Goal: Information Seeking & Learning: Learn about a topic

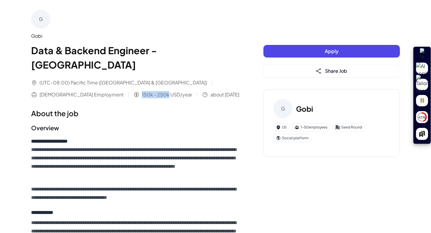
drag, startPoint x: 39, startPoint y: 80, endPoint x: 66, endPoint y: 80, distance: 26.6
click at [133, 91] on div "150k - 250k USD/year" at bounding box center [162, 94] width 59 height 7
copy span "150k - 250k"
click at [88, 79] on div "(UTC-08:00) Pacific Time ([GEOGRAPHIC_DATA] & [GEOGRAPHIC_DATA]) [DEMOGRAPHIC_D…" at bounding box center [135, 88] width 208 height 19
drag, startPoint x: 89, startPoint y: 82, endPoint x: 40, endPoint y: 81, distance: 49.7
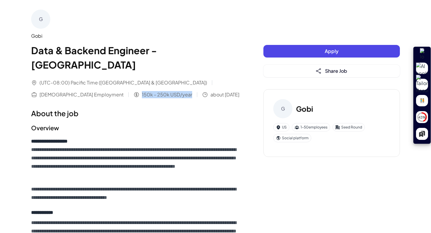
click at [40, 81] on div "(UTC-08:00) Pacific Time ([GEOGRAPHIC_DATA] & [GEOGRAPHIC_DATA]) [DEMOGRAPHIC_D…" at bounding box center [135, 88] width 208 height 19
copy span "150k - 250k USD/year"
drag, startPoint x: 91, startPoint y: 81, endPoint x: 37, endPoint y: 81, distance: 53.6
click at [37, 81] on div "(UTC-08:00) Pacific Time ([GEOGRAPHIC_DATA] & [GEOGRAPHIC_DATA]) [DEMOGRAPHIC_D…" at bounding box center [135, 88] width 208 height 19
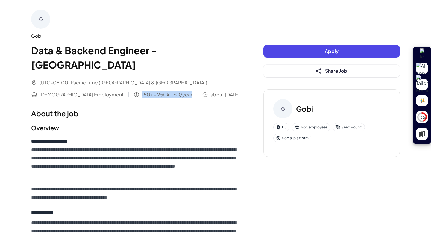
copy span "150k - 250k USD/year"
